Goal: Task Accomplishment & Management: Manage account settings

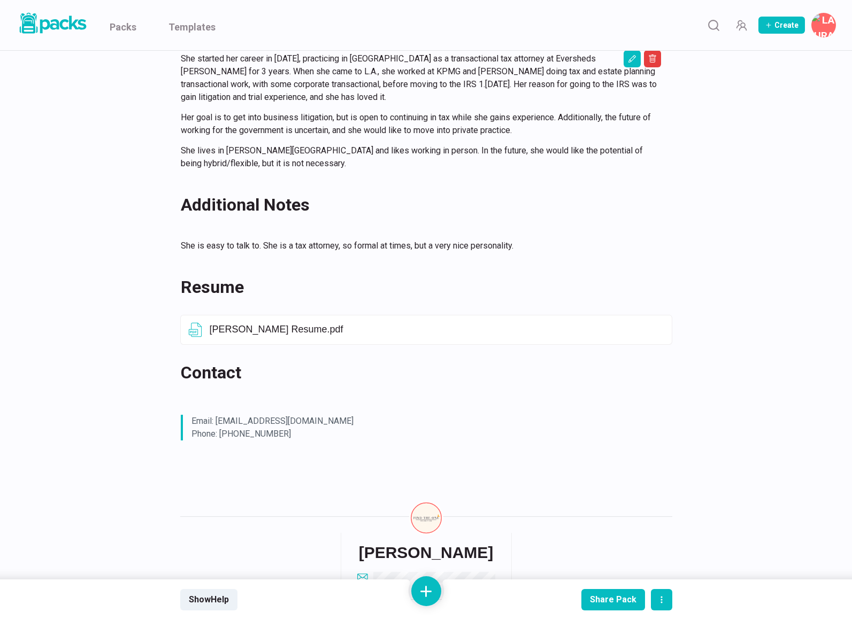
scroll to position [530, 0]
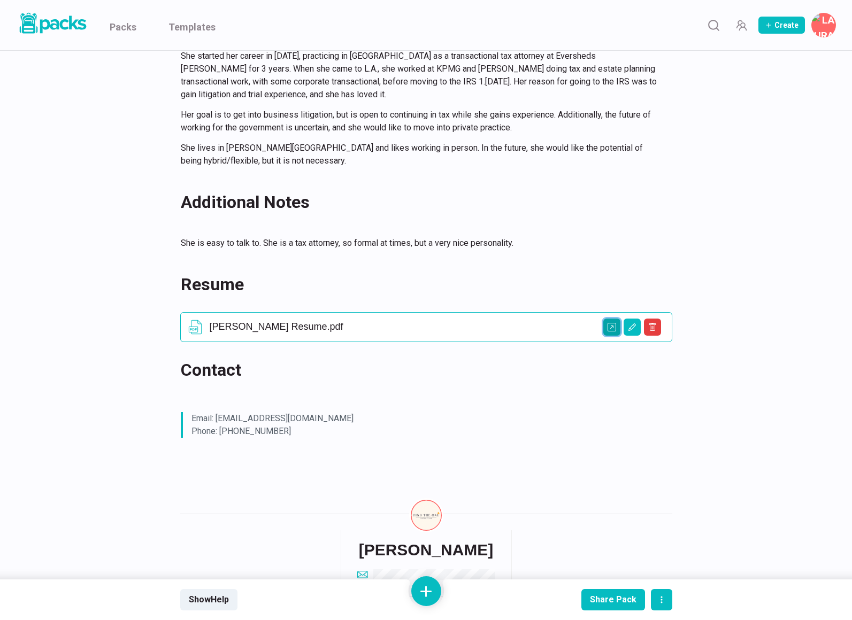
click at [611, 329] on icon "Open external link" at bounding box center [611, 327] width 9 height 9
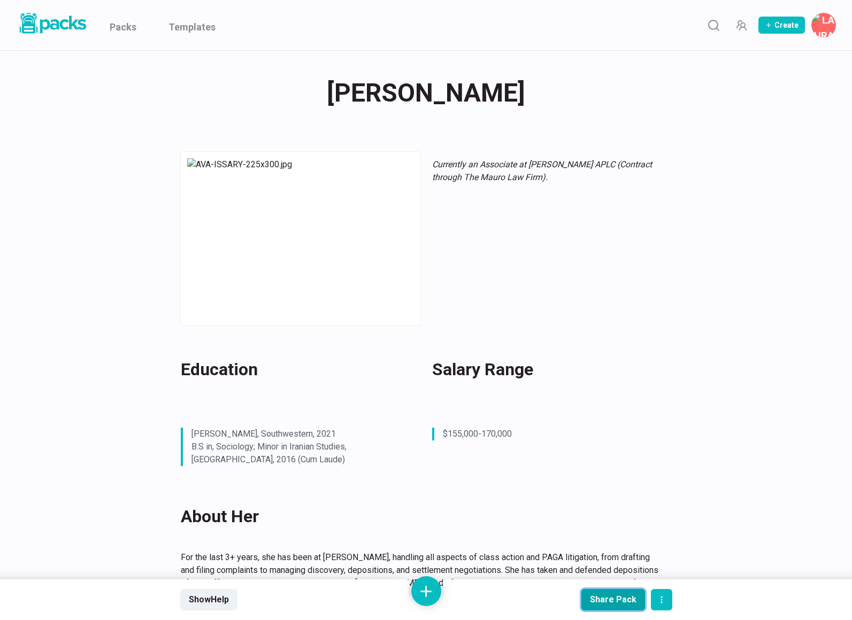
click at [609, 602] on div "Share Pack" at bounding box center [613, 600] width 47 height 10
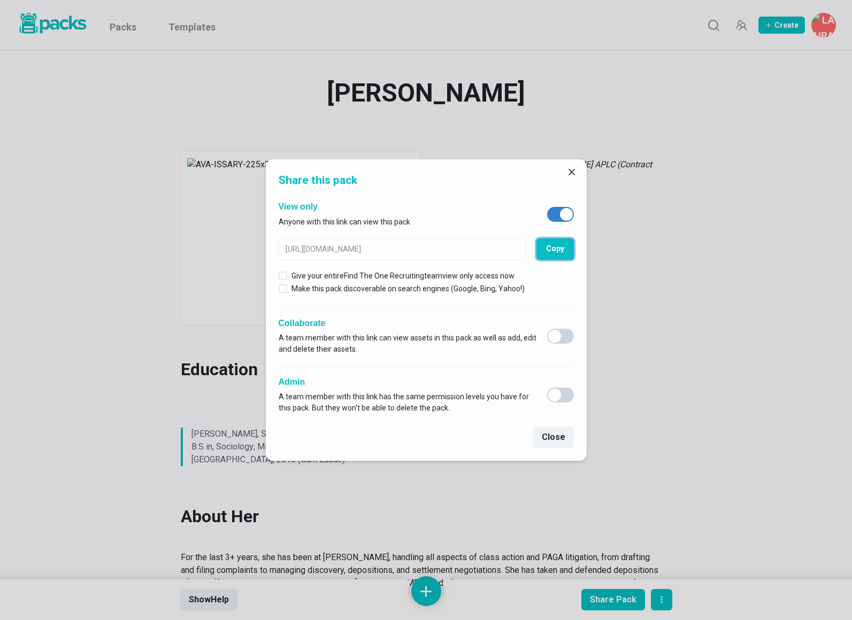
drag, startPoint x: 564, startPoint y: 247, endPoint x: 560, endPoint y: 270, distance: 23.4
click at [564, 248] on button "Copy" at bounding box center [554, 248] width 37 height 21
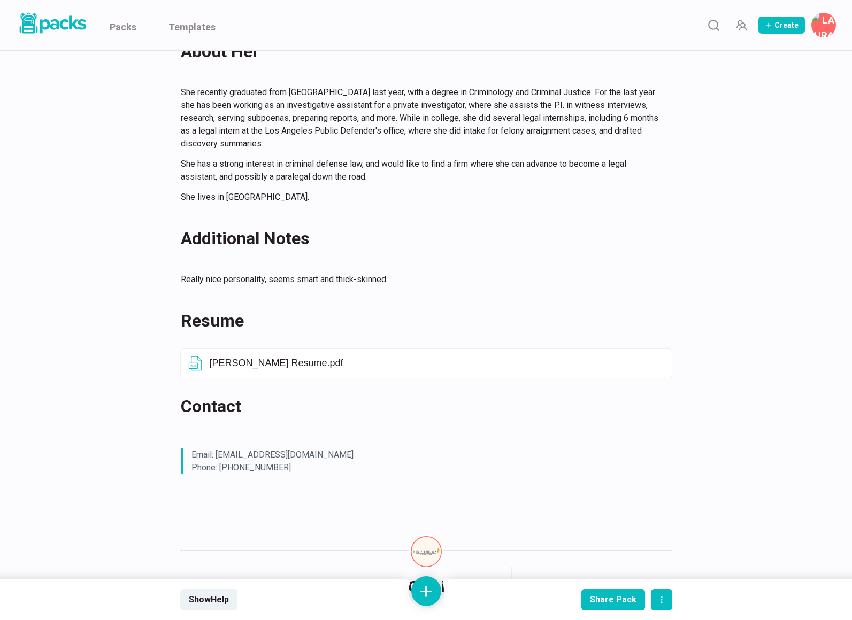
scroll to position [605, 0]
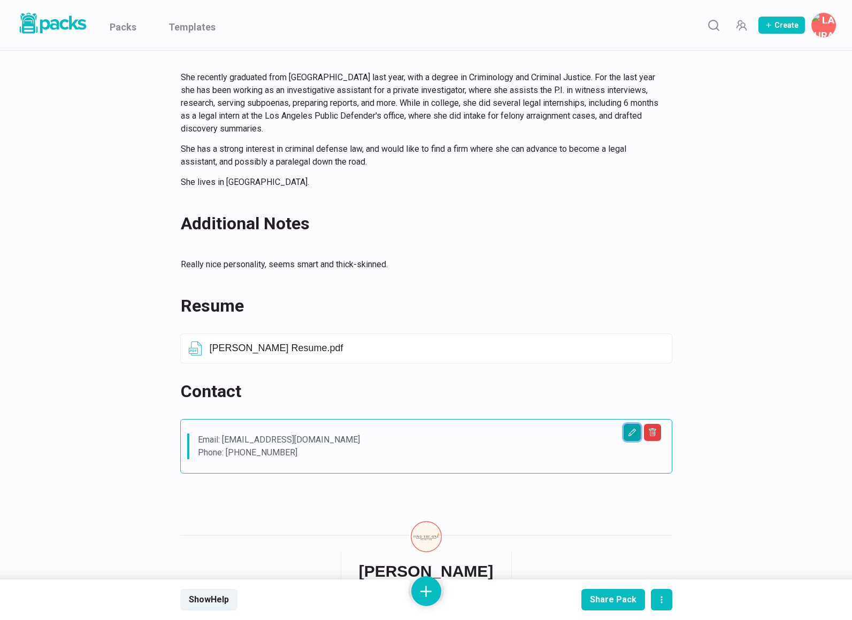
click at [634, 424] on button "Edit asset" at bounding box center [631, 432] width 17 height 17
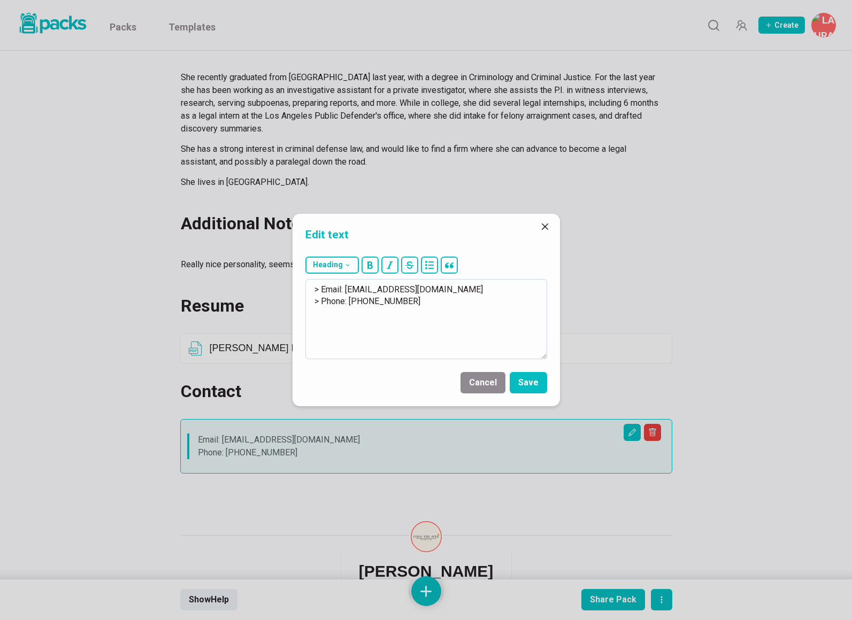
drag, startPoint x: 354, startPoint y: 289, endPoint x: 433, endPoint y: 289, distance: 79.1
click at [433, 289] on textarea "> Email: jerijaller2@gmail.com > Phone: 240-994-9396" at bounding box center [426, 319] width 242 height 80
click at [536, 386] on button "Save" at bounding box center [528, 382] width 37 height 21
